Goal: Information Seeking & Learning: Learn about a topic

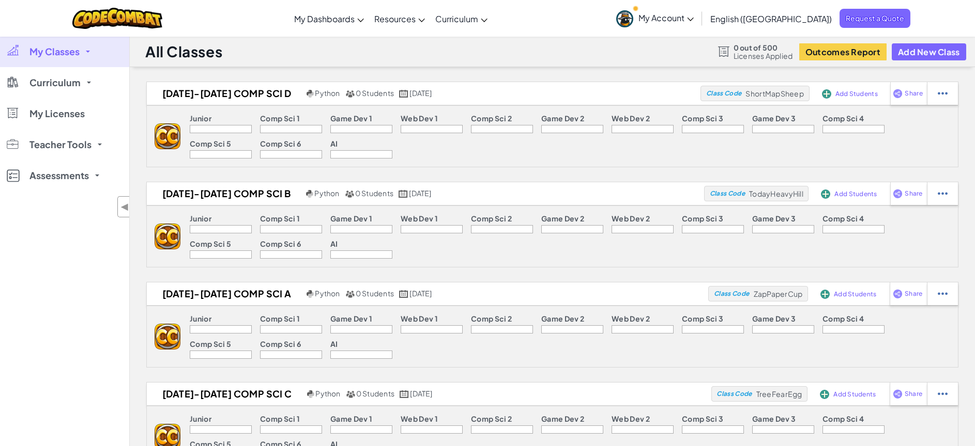
scroll to position [60, 0]
click at [65, 83] on span "Curriculum" at bounding box center [54, 82] width 51 height 9
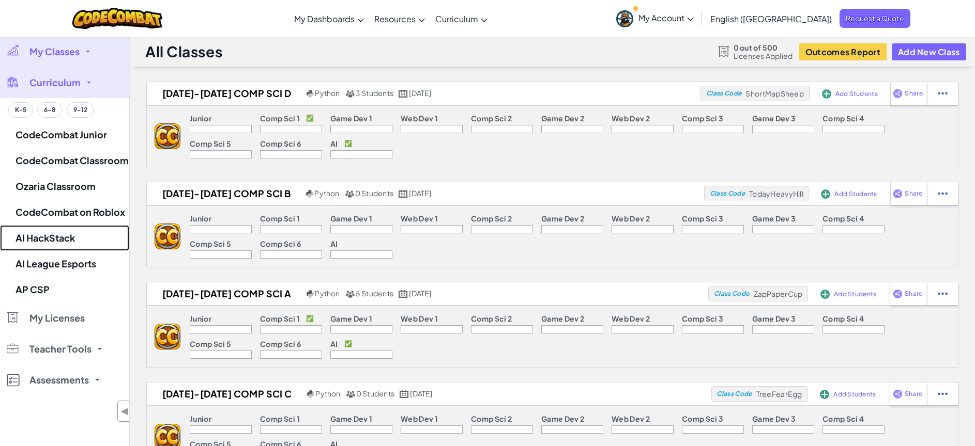
click at [78, 238] on link "AI HackStack" at bounding box center [64, 238] width 129 height 26
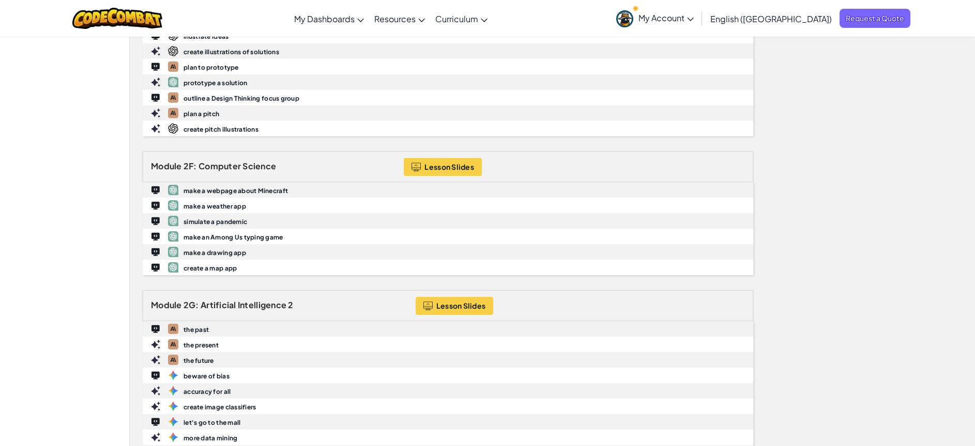
scroll to position [2183, 0]
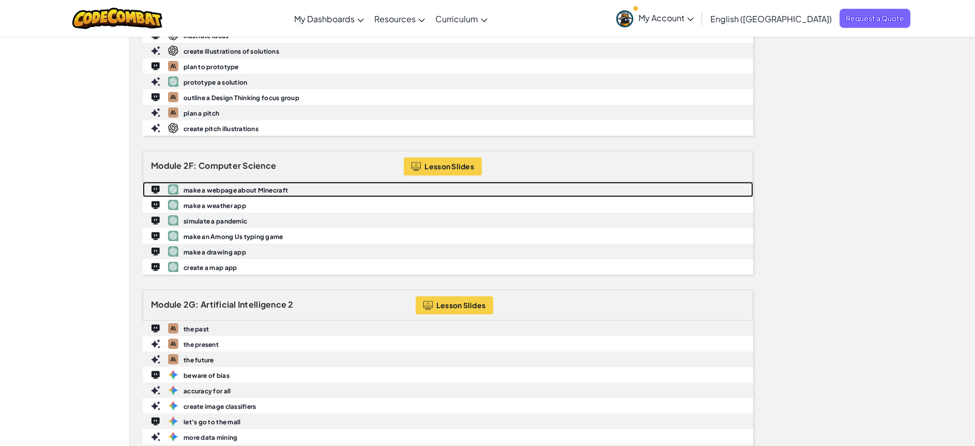
click at [258, 189] on b "make a webpage about Minecraft" at bounding box center [235, 191] width 104 height 8
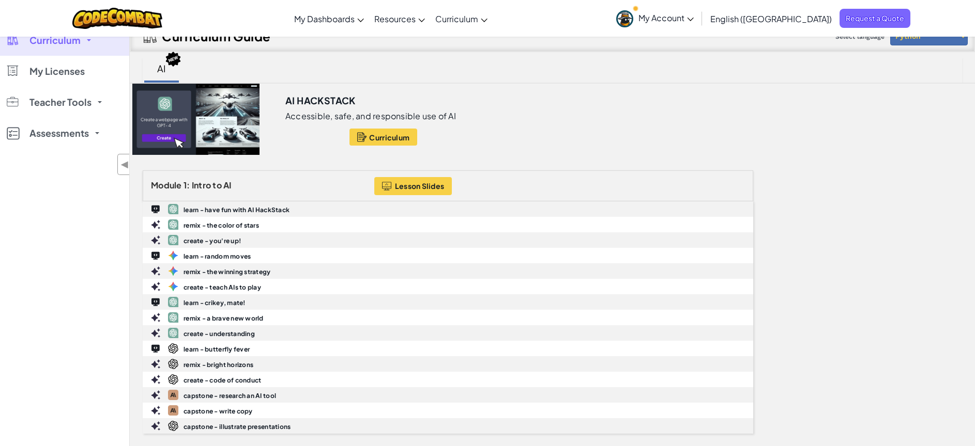
scroll to position [55, 0]
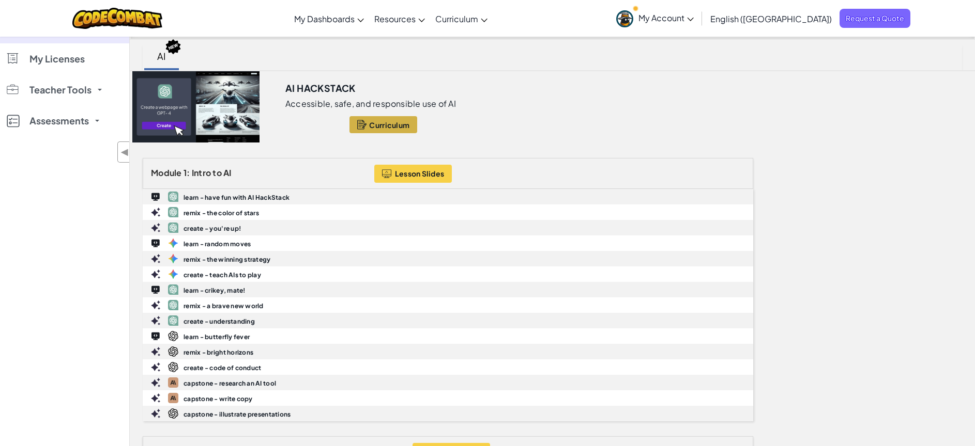
click at [395, 125] on span "Curriculum" at bounding box center [389, 125] width 40 height 8
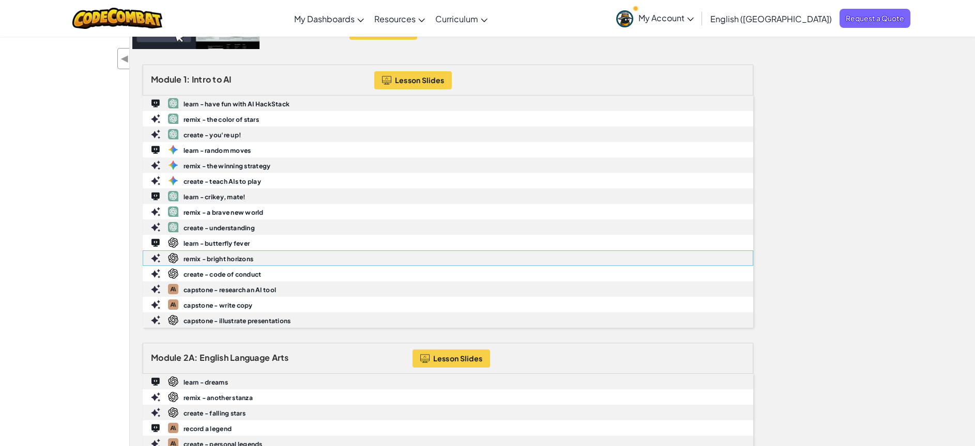
scroll to position [154, 0]
